Goal: Task Accomplishment & Management: Use online tool/utility

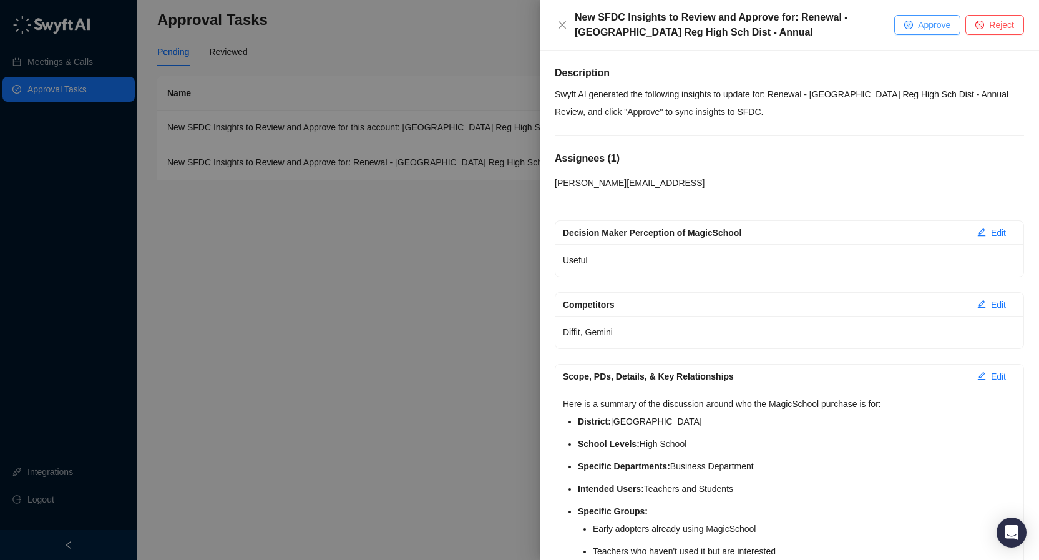
click at [918, 28] on span "Approve" at bounding box center [934, 25] width 32 height 14
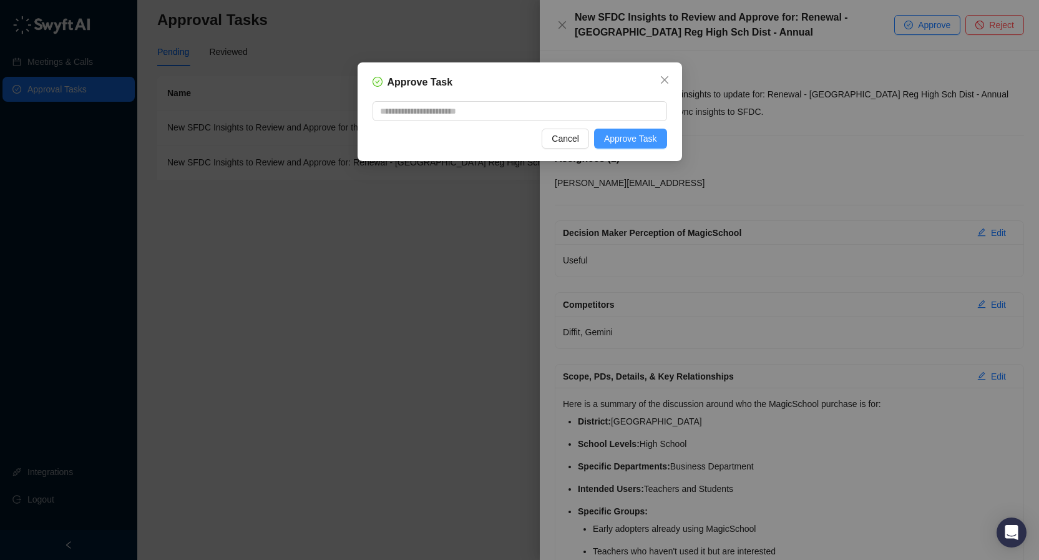
click at [625, 138] on span "Approve Task" at bounding box center [630, 139] width 53 height 14
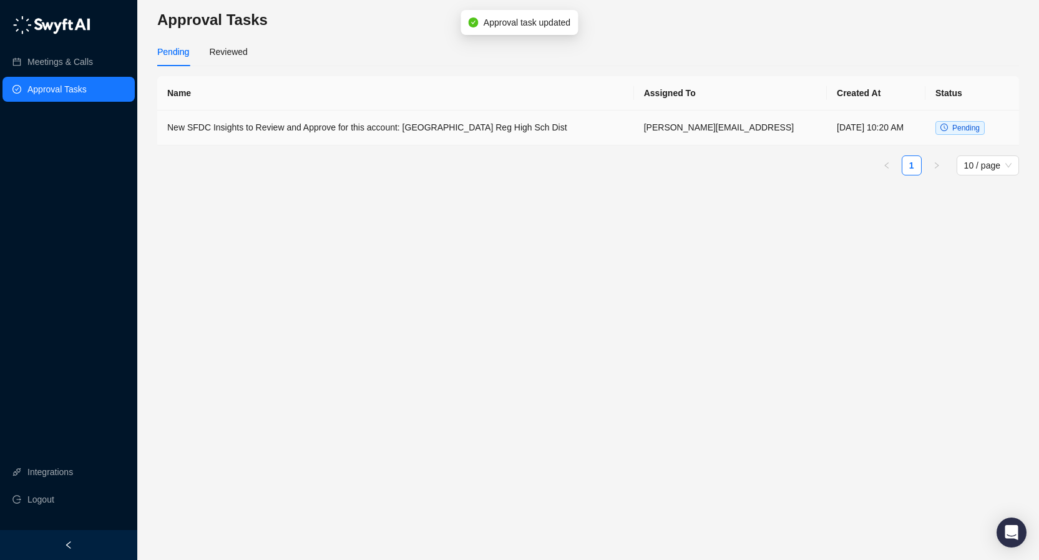
click at [304, 132] on td "New SFDC Insights to Review and Approve for this account: [GEOGRAPHIC_DATA] Reg…" at bounding box center [395, 127] width 477 height 35
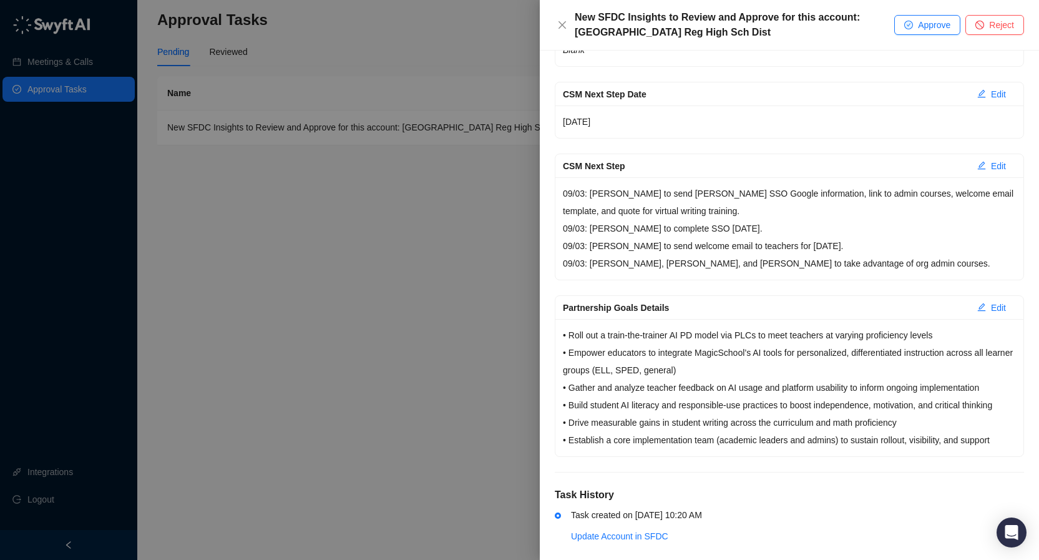
scroll to position [297, 0]
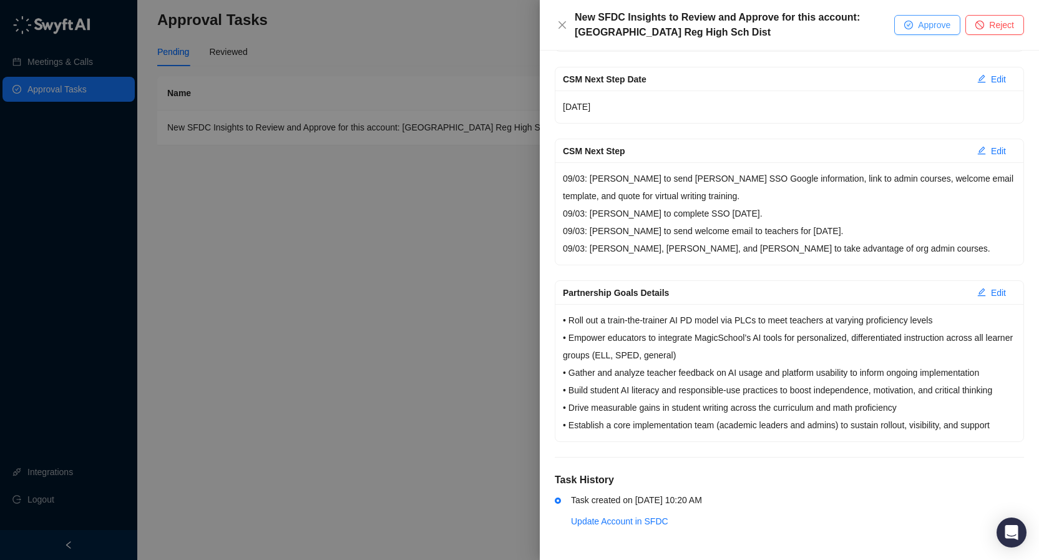
click at [925, 27] on span "Approve" at bounding box center [934, 25] width 32 height 14
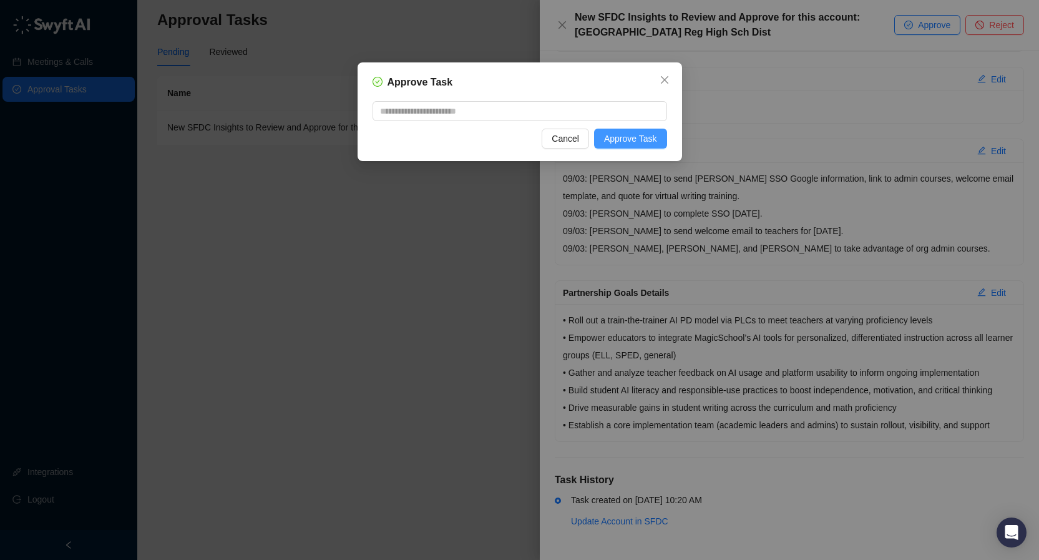
click at [626, 137] on span "Approve Task" at bounding box center [630, 139] width 53 height 14
